Goal: Browse casually: Explore the website without a specific task or goal

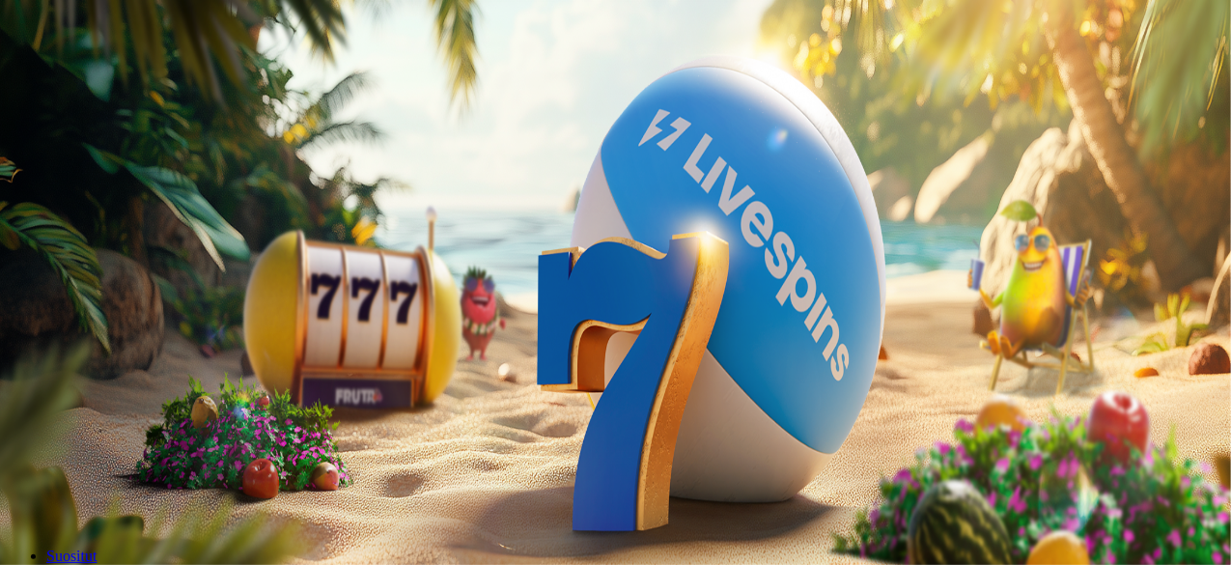
click at [153, 80] on button "Kirjaudu" at bounding box center [133, 70] width 63 height 20
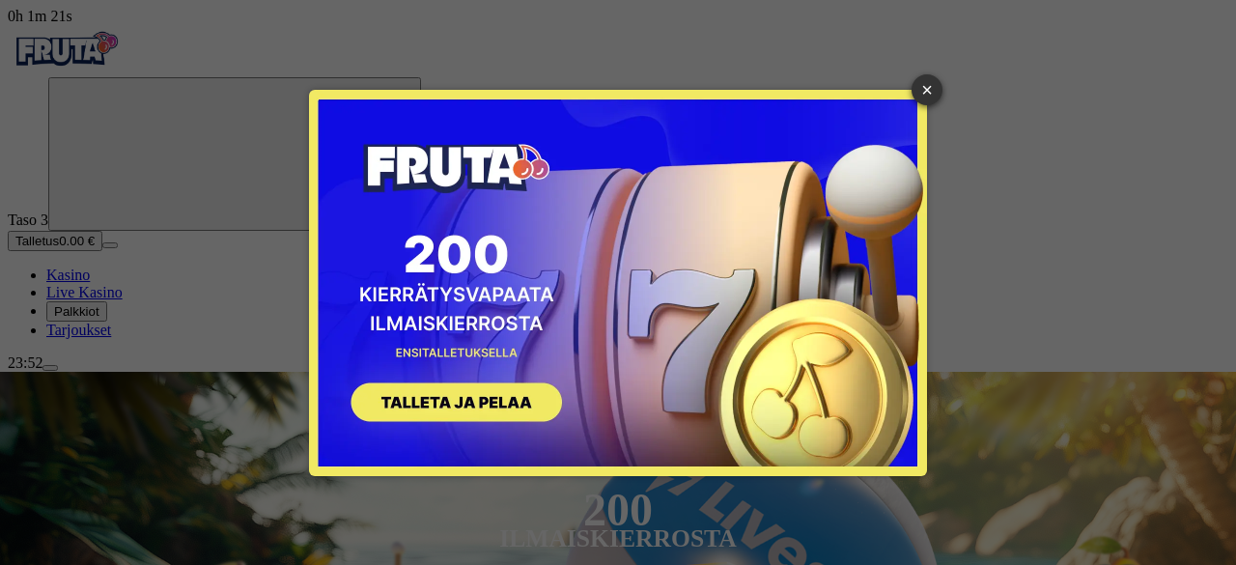
click at [388, 383] on button "SIGN UP" at bounding box center [446, 405] width 243 height 61
click at [444, 405] on button "SIGN UP" at bounding box center [446, 405] width 243 height 61
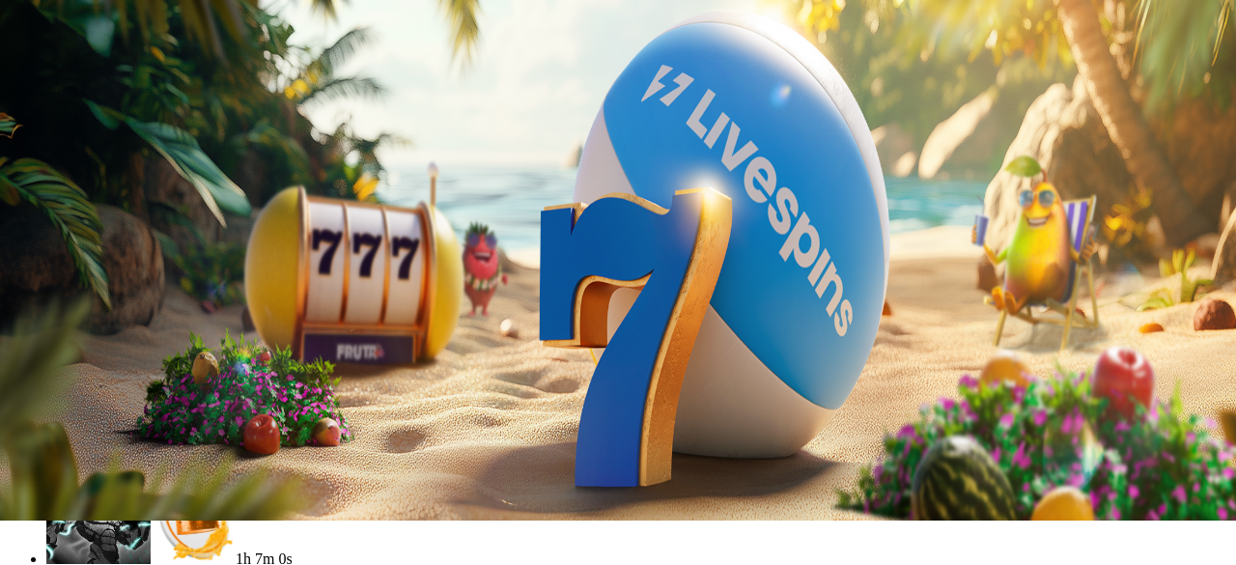
click at [50, 324] on span "menu icon" at bounding box center [50, 324] width 0 height 0
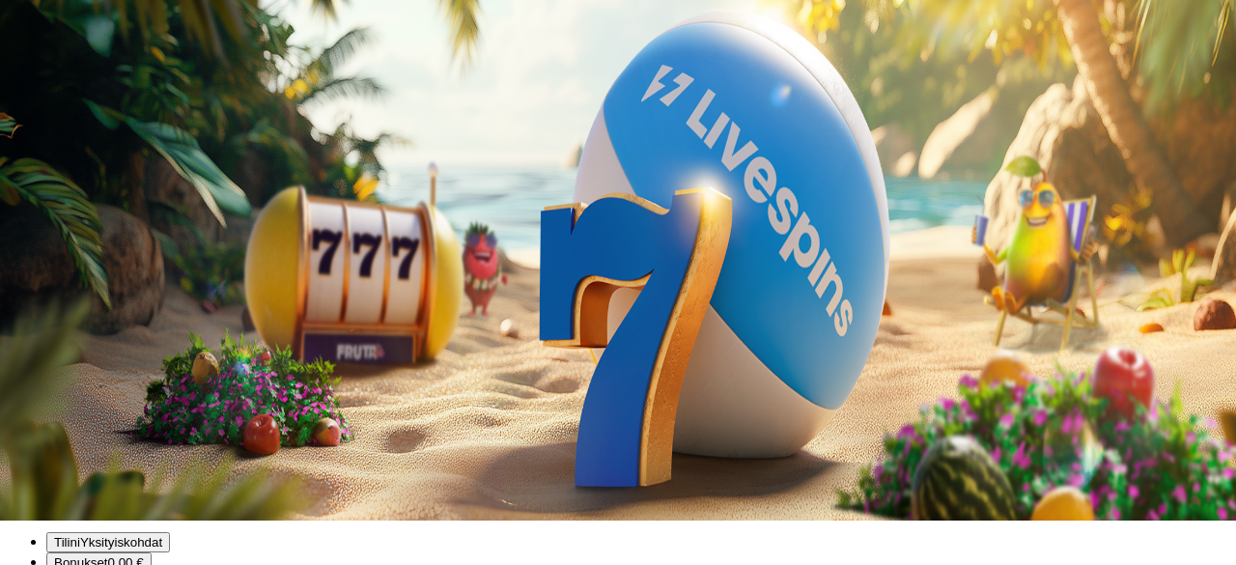
click at [100, 327] on div "23:52" at bounding box center [618, 318] width 1221 height 17
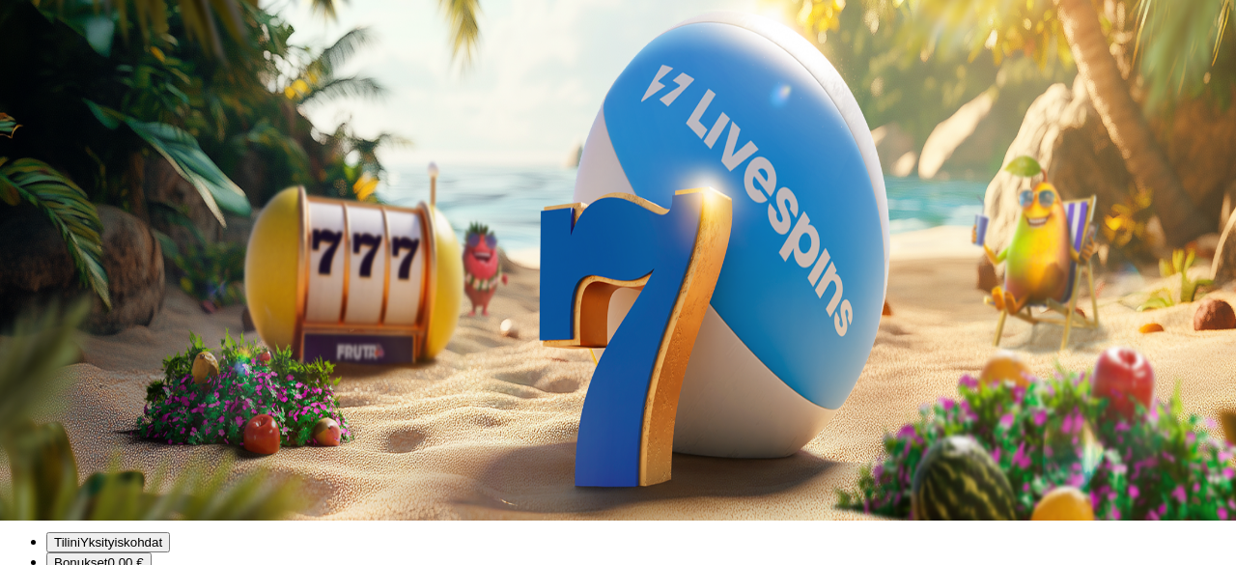
click at [50, 324] on span "menu icon" at bounding box center [50, 324] width 0 height 0
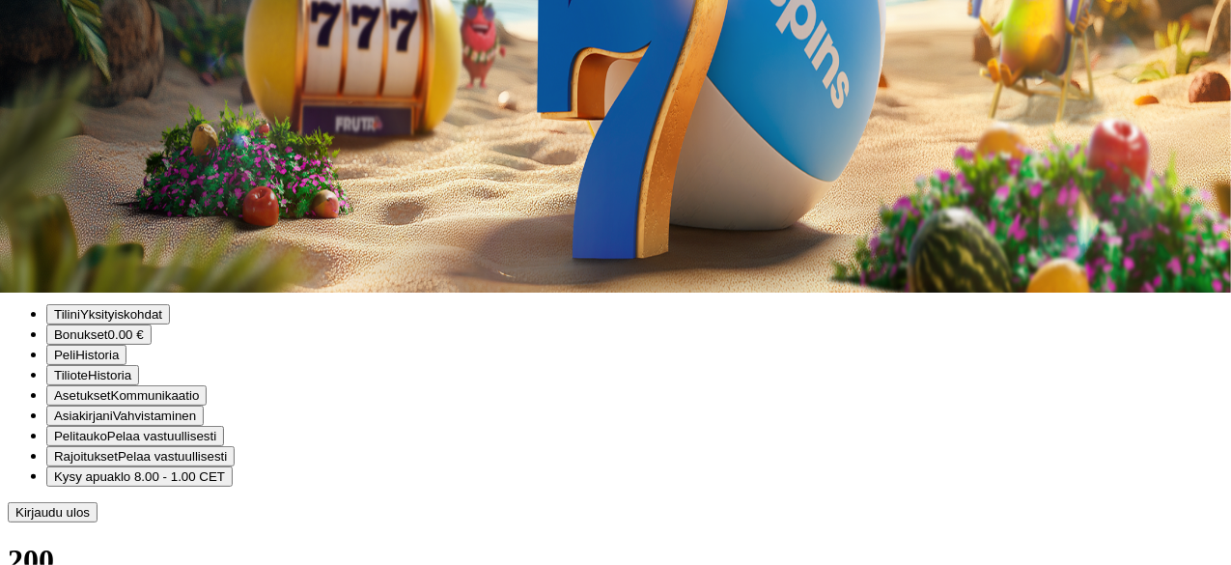
scroll to position [272, 0]
click at [50, 96] on span "menu icon" at bounding box center [50, 96] width 0 height 0
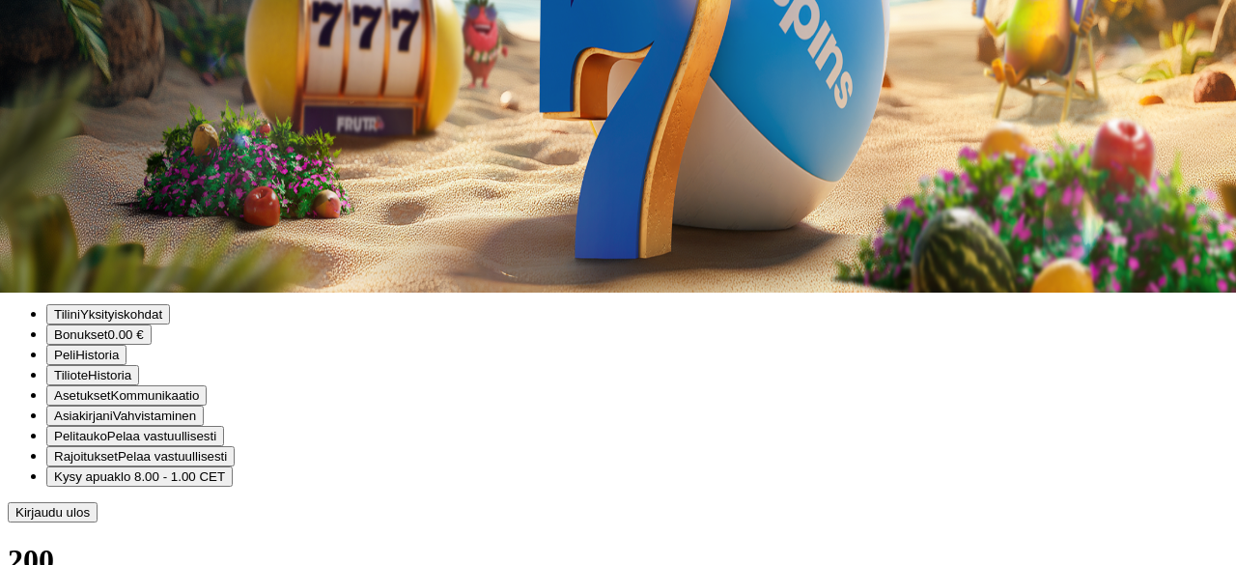
click at [50, 96] on span "menu icon" at bounding box center [50, 96] width 0 height 0
click at [123, 28] on span "Live Kasino" at bounding box center [84, 20] width 76 height 16
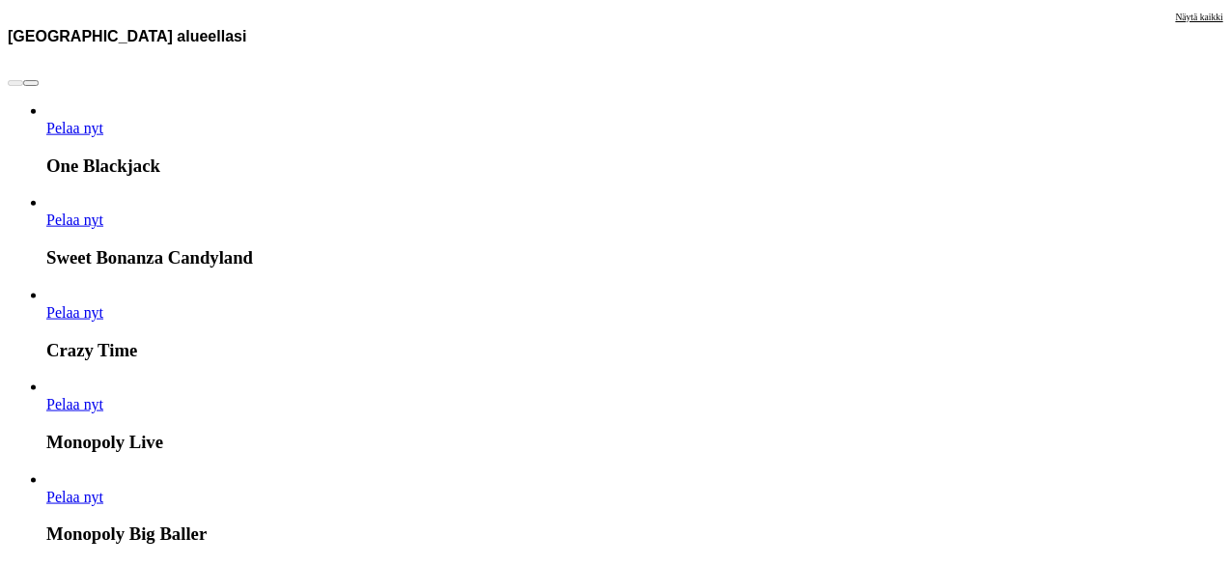
scroll to position [1186, 0]
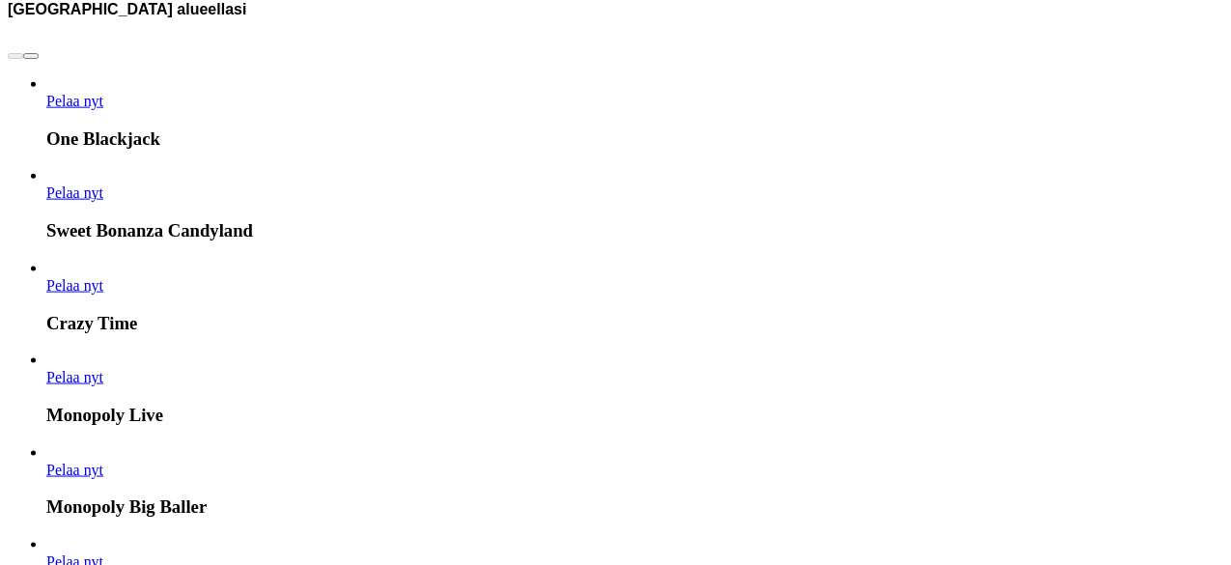
drag, startPoint x: 0, startPoint y: 470, endPoint x: 0, endPoint y: 341, distance: 129.4
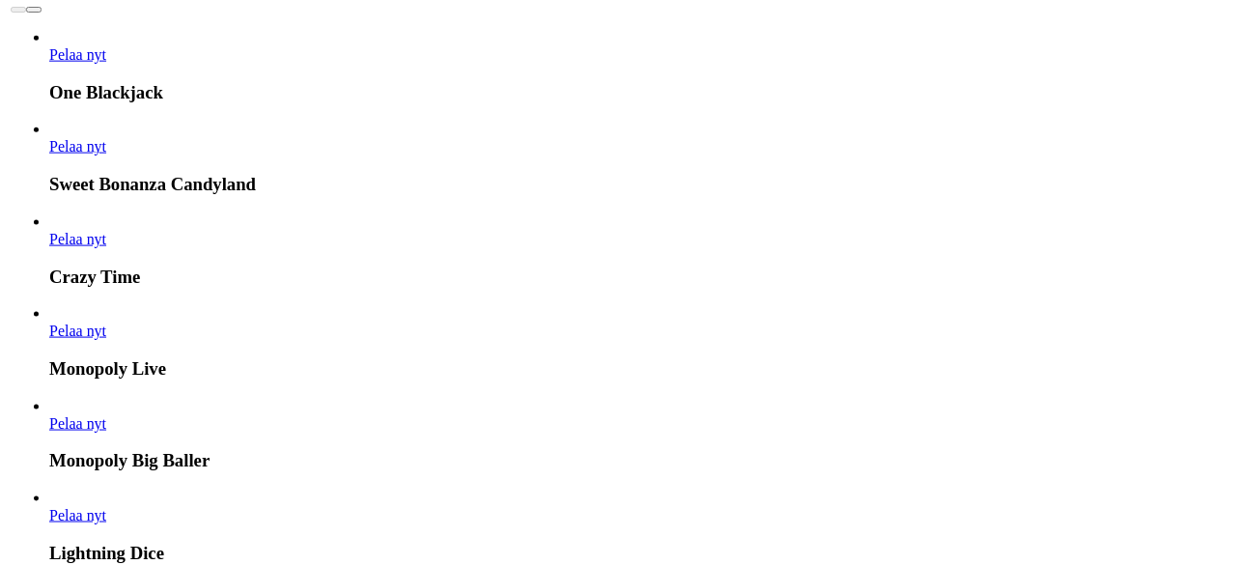
scroll to position [1232, 0]
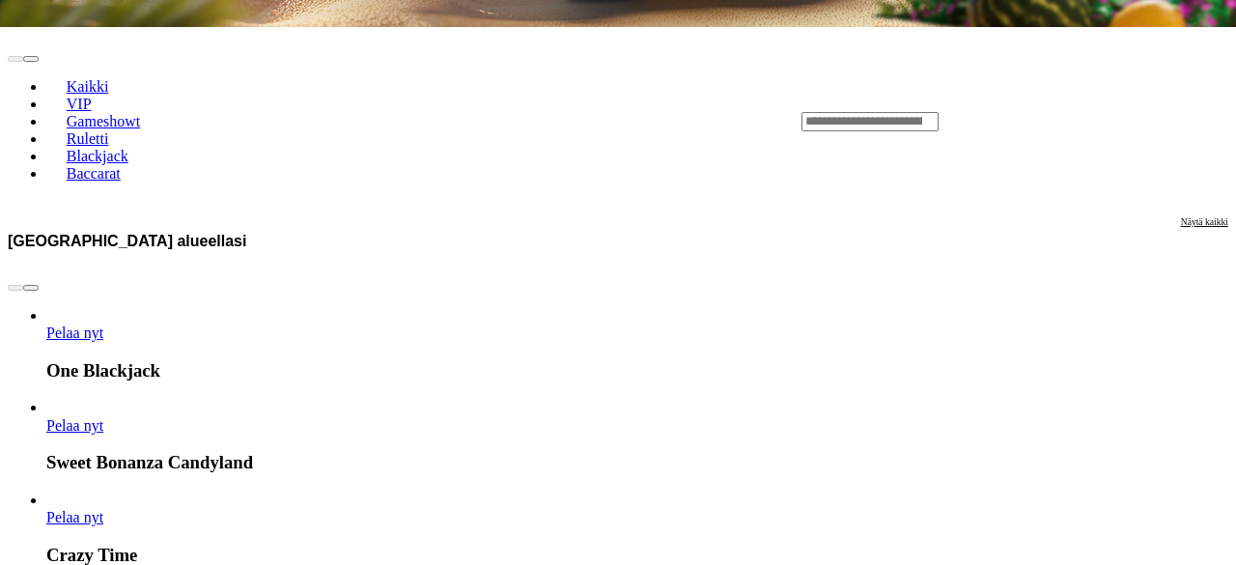
drag, startPoint x: 70, startPoint y: 535, endPoint x: 60, endPoint y: 536, distance: 9.7
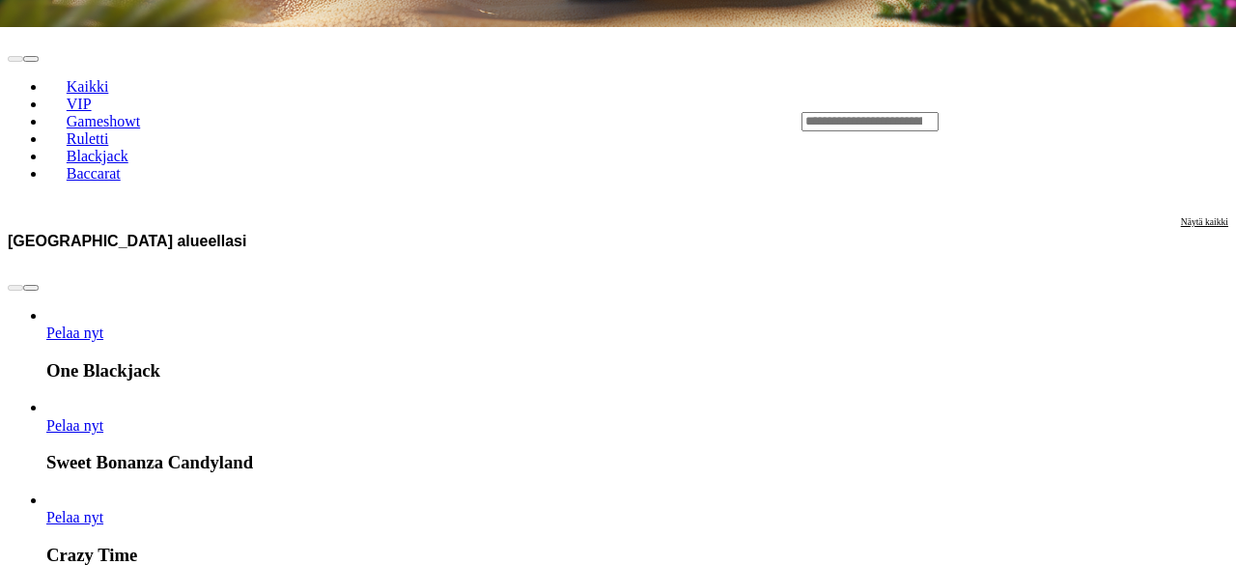
drag, startPoint x: 97, startPoint y: 532, endPoint x: 105, endPoint y: 457, distance: 75.8
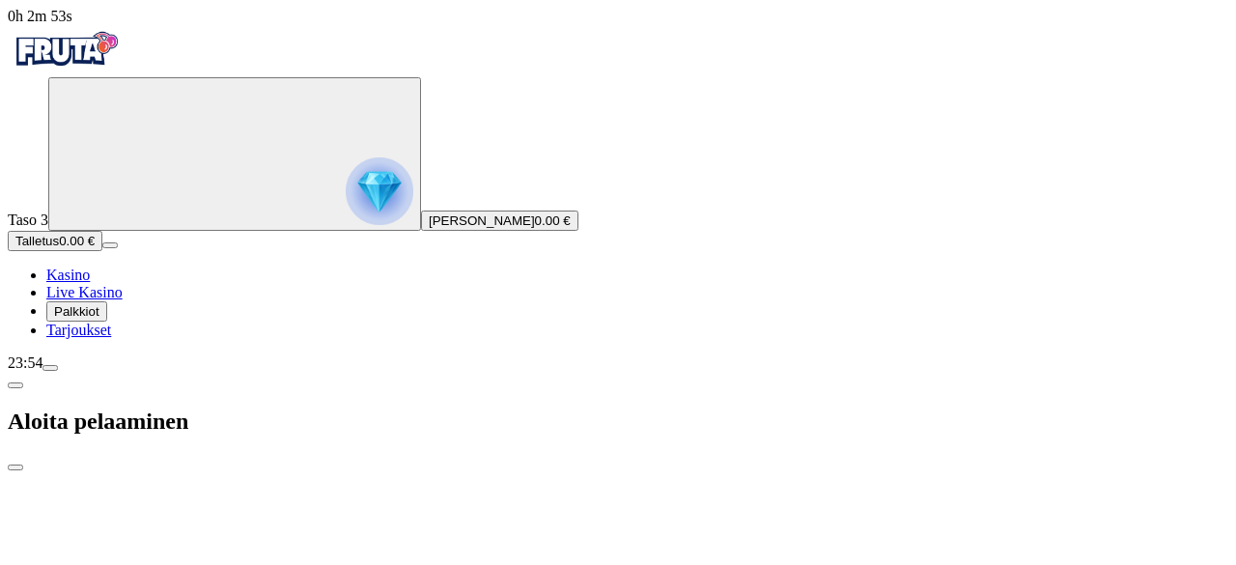
click at [346, 205] on img "Primary" at bounding box center [380, 191] width 68 height 68
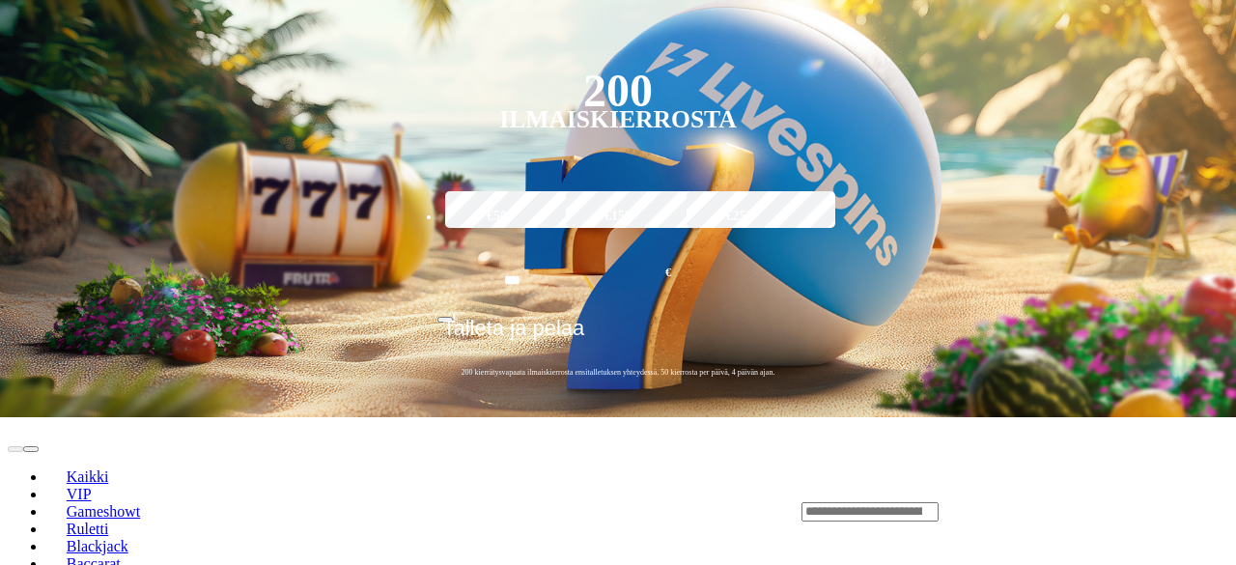
scroll to position [1037, 0]
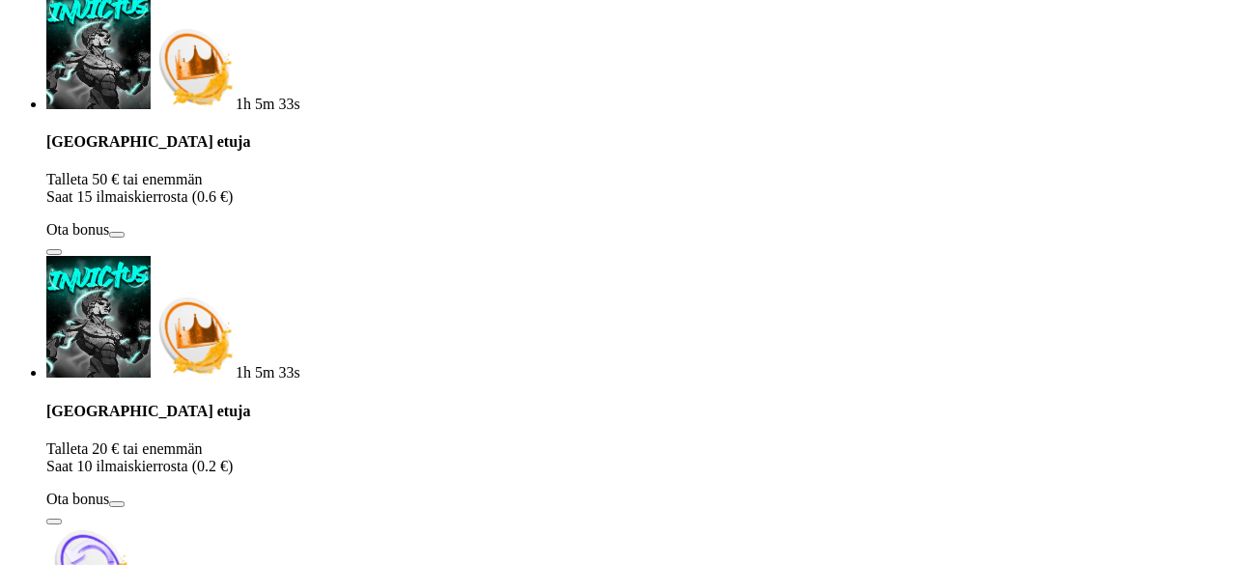
drag, startPoint x: 290, startPoint y: 293, endPoint x: 85, endPoint y: 199, distance: 225.2
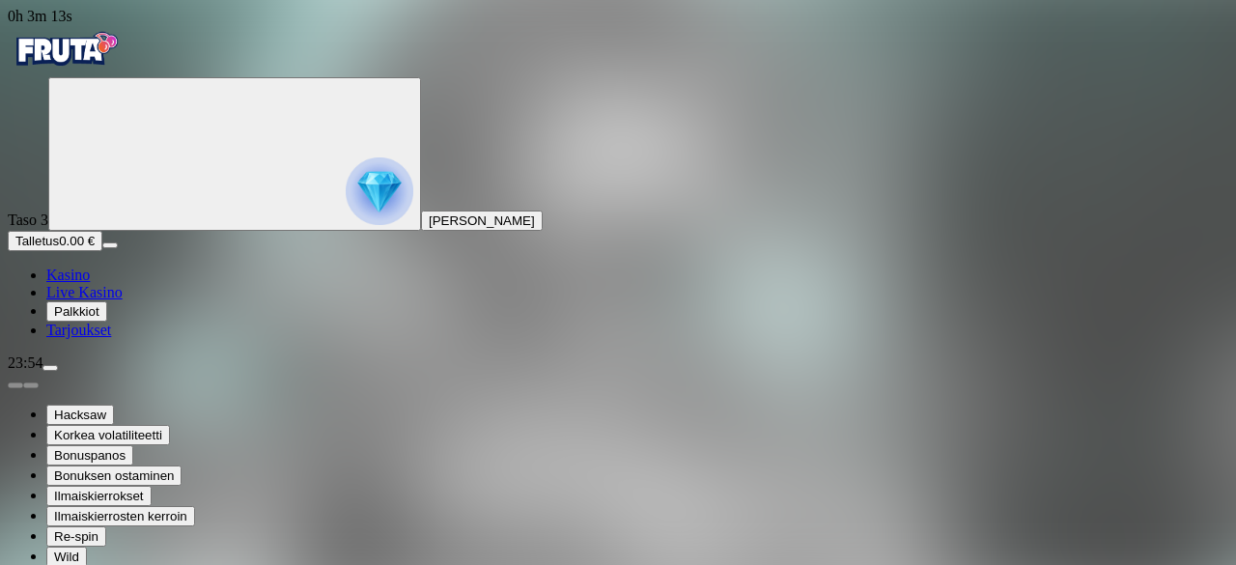
click at [46, 300] on span "poker-chip icon" at bounding box center [46, 292] width 0 height 16
click at [346, 225] on img "Primary" at bounding box center [380, 191] width 68 height 68
